Goal: Information Seeking & Learning: Learn about a topic

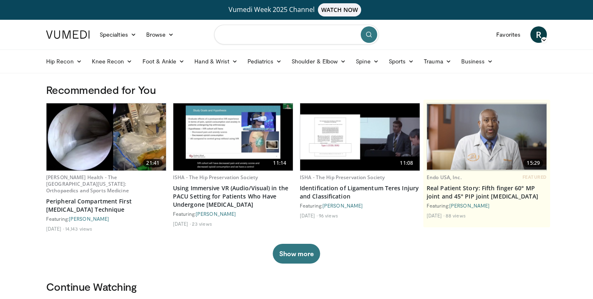
click at [268, 37] on input "Search topics, interventions" at bounding box center [296, 35] width 165 height 20
type input "**********"
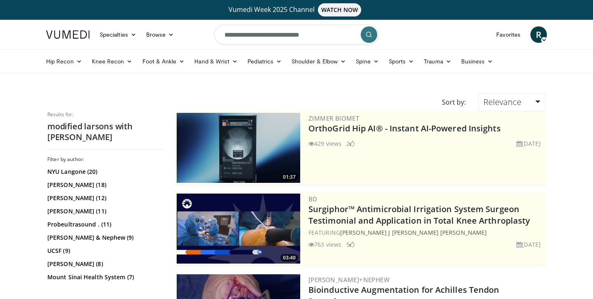
click at [321, 34] on input "**********" at bounding box center [296, 35] width 165 height 20
type input "**********"
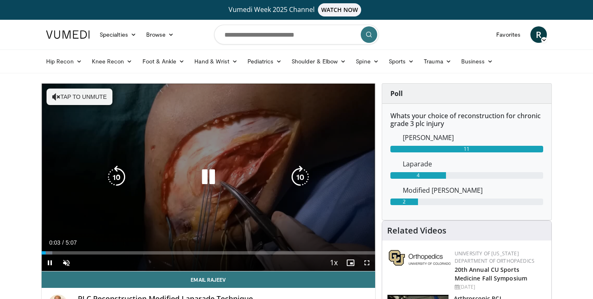
click at [209, 181] on icon "Video Player" at bounding box center [208, 176] width 23 height 23
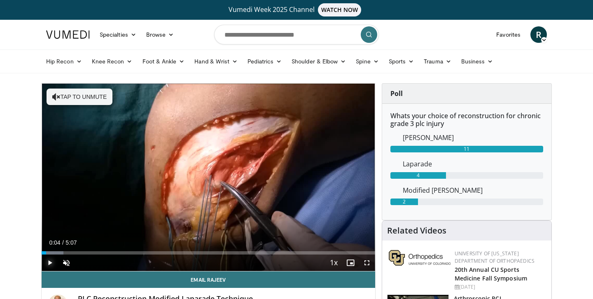
click at [47, 263] on span "Video Player" at bounding box center [50, 262] width 16 height 16
click at [66, 265] on span "Video Player" at bounding box center [66, 262] width 16 height 16
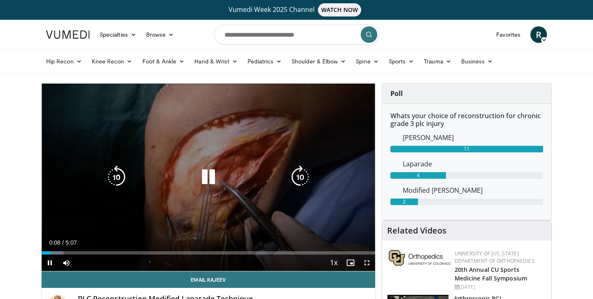
click at [298, 172] on icon "Video Player" at bounding box center [300, 176] width 23 height 23
click at [299, 180] on icon "Video Player" at bounding box center [300, 176] width 23 height 23
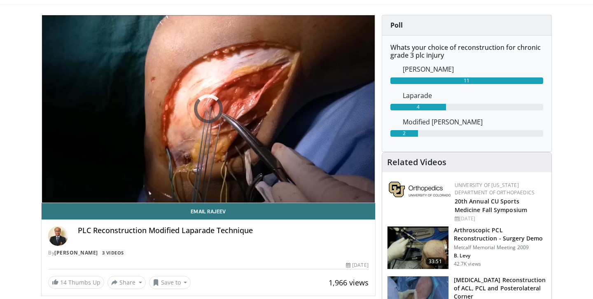
scroll to position [60, 0]
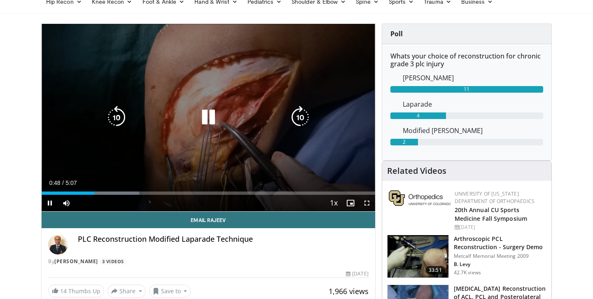
click at [301, 117] on icon "Video Player" at bounding box center [300, 117] width 23 height 23
click at [303, 117] on icon "Video Player" at bounding box center [300, 117] width 23 height 23
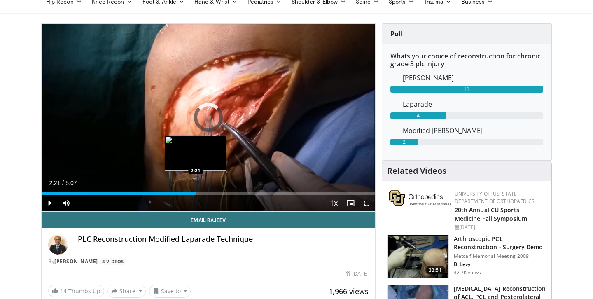
click at [196, 192] on div "Progress Bar" at bounding box center [196, 192] width 1 height 3
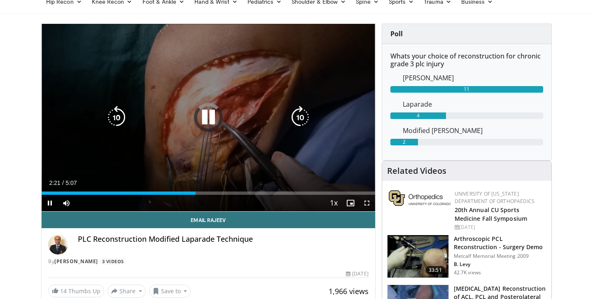
click at [199, 115] on icon "Video Player" at bounding box center [208, 117] width 23 height 23
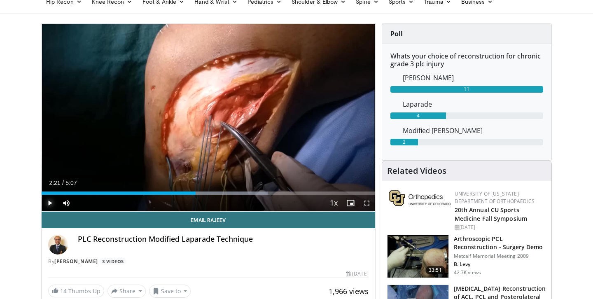
click at [49, 203] on span "Video Player" at bounding box center [50, 203] width 16 height 16
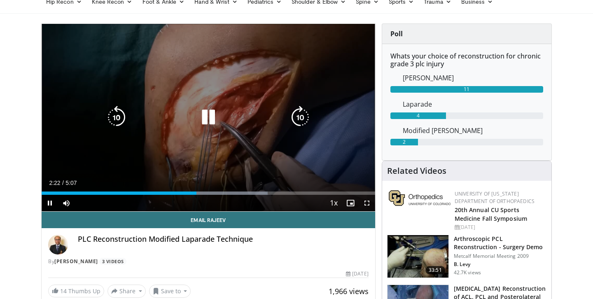
click at [298, 119] on icon "Video Player" at bounding box center [300, 117] width 23 height 23
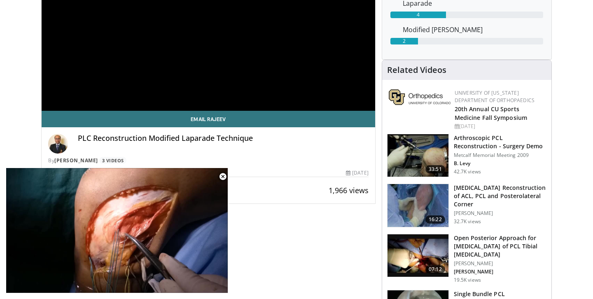
scroll to position [167, 0]
